Goal: Check status: Check status

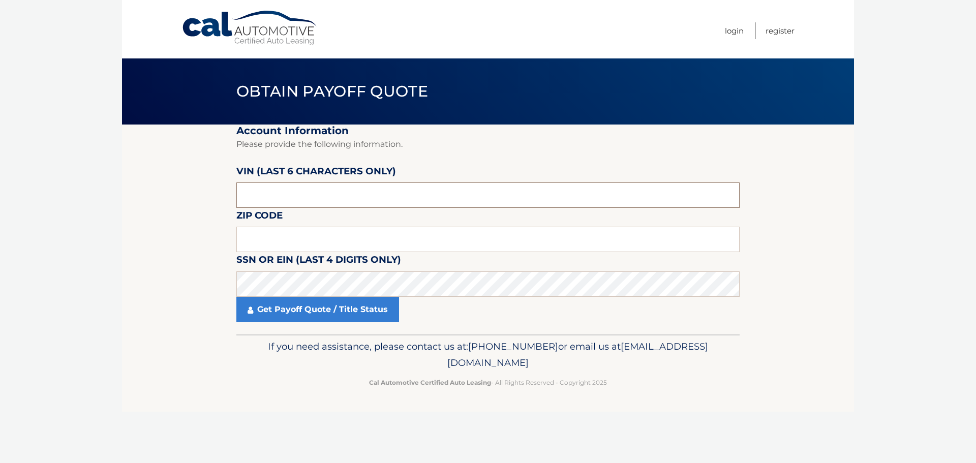
click at [397, 191] on input "text" at bounding box center [487, 194] width 503 height 25
type input "433585"
type input "11507"
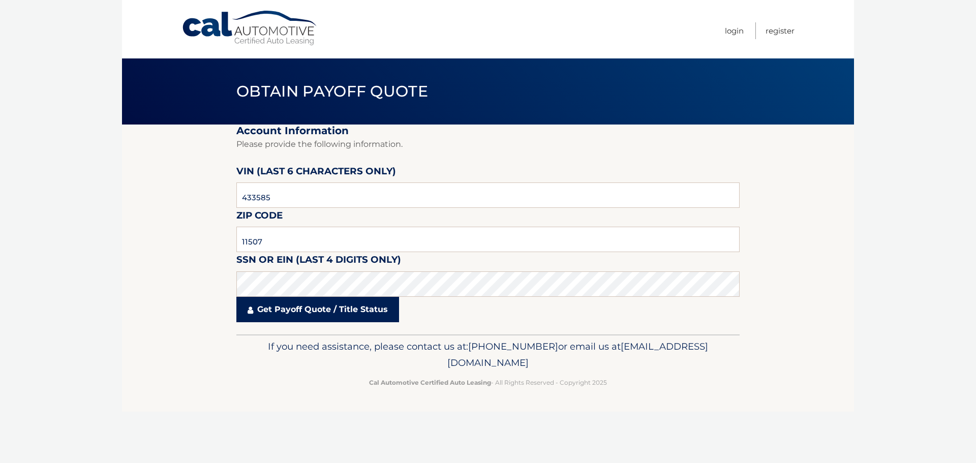
click at [382, 319] on link "Get Payoff Quote / Title Status" at bounding box center [317, 309] width 163 height 25
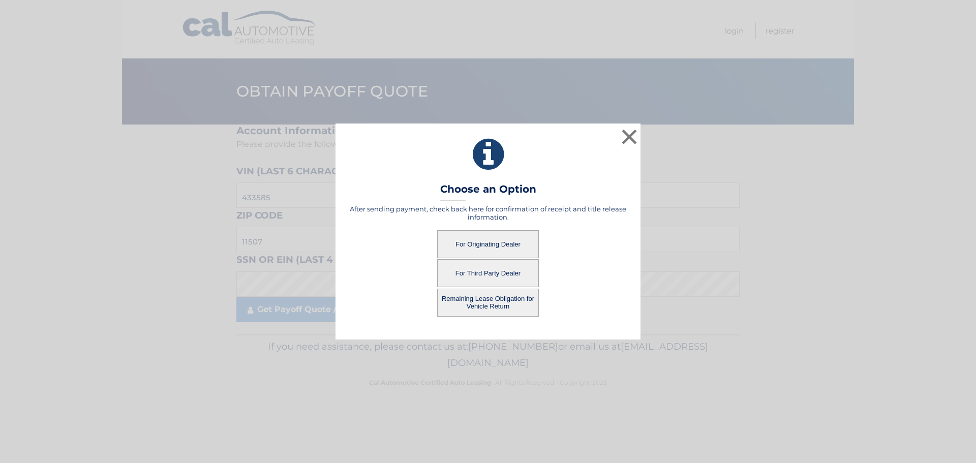
click at [523, 248] on button "For Originating Dealer" at bounding box center [488, 244] width 102 height 28
click at [506, 239] on button "For Originating Dealer" at bounding box center [488, 244] width 102 height 28
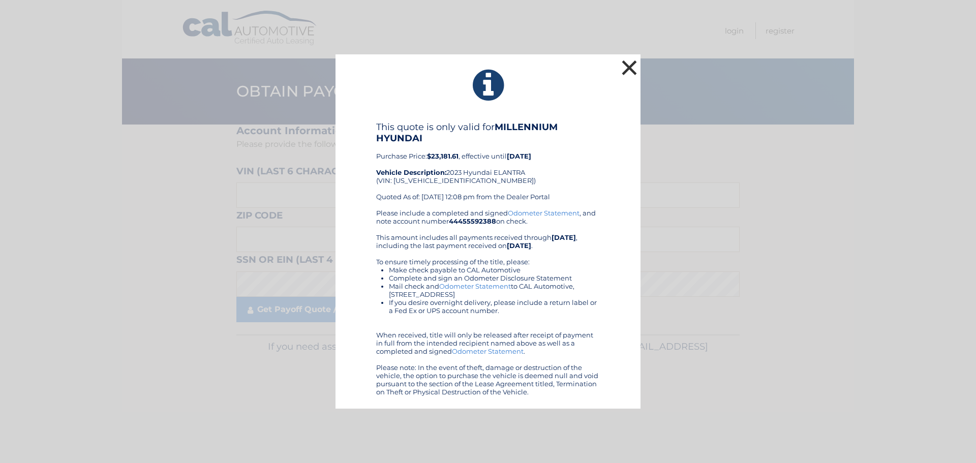
click at [629, 70] on button "×" at bounding box center [629, 67] width 20 height 20
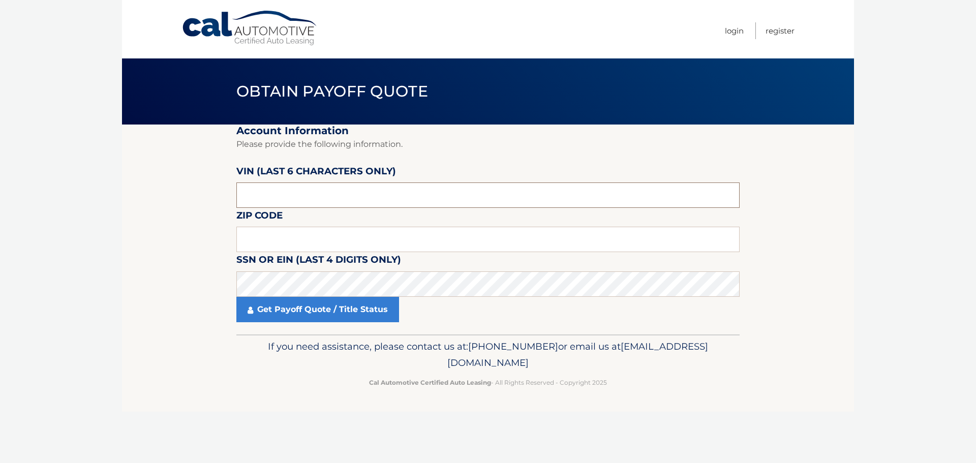
click at [319, 196] on input "text" at bounding box center [487, 194] width 503 height 25
type input "433535"
type input "11507"
click button "For Originating Dealer" at bounding box center [0, 0] width 0 height 0
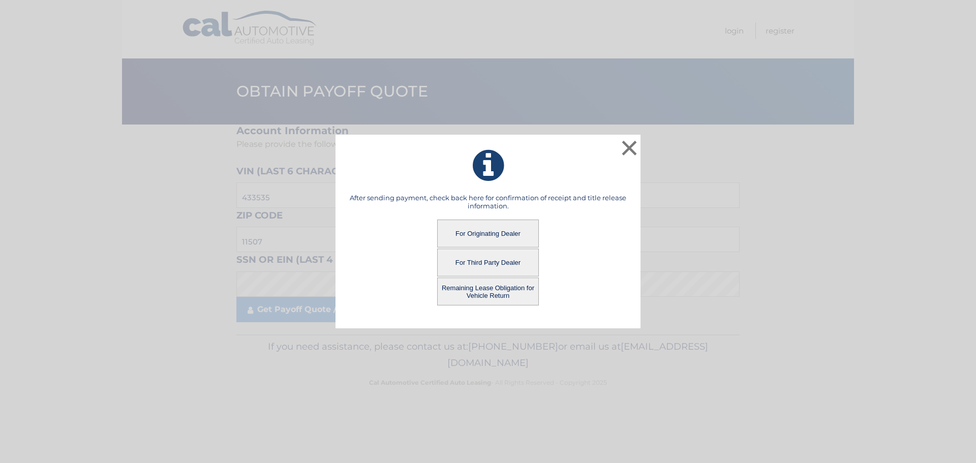
click at [516, 287] on button "Remaining Lease Obligation for Vehicle Return" at bounding box center [488, 291] width 102 height 28
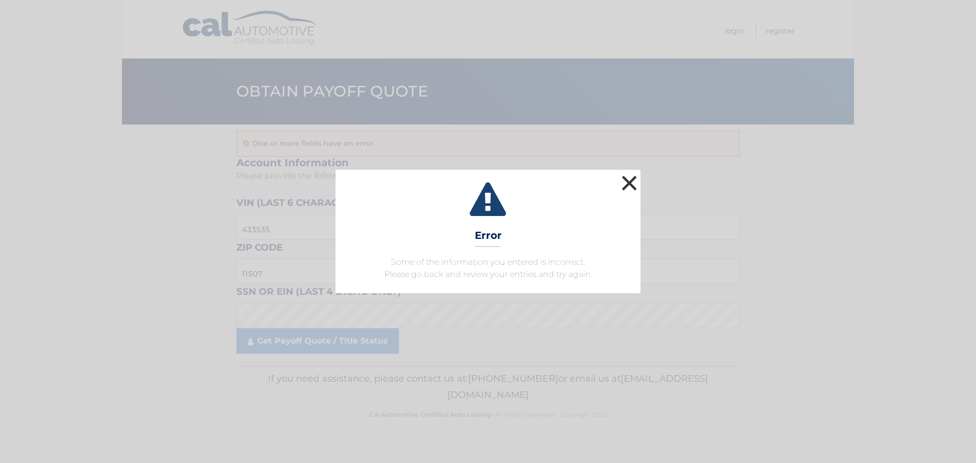
click at [634, 189] on button "×" at bounding box center [629, 183] width 20 height 20
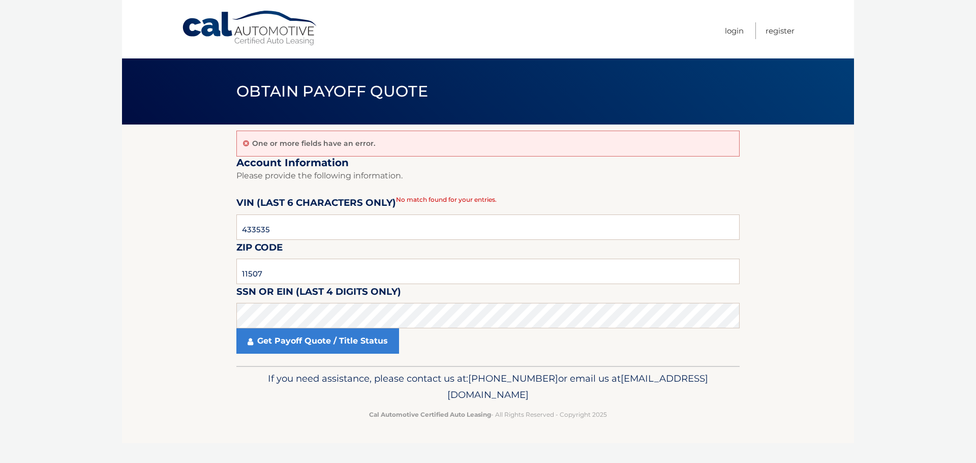
click at [848, 194] on section "One or more fields have an error. Account Information Please provide the follow…" at bounding box center [488, 244] width 732 height 241
